Goal: Obtain resource: Download file/media

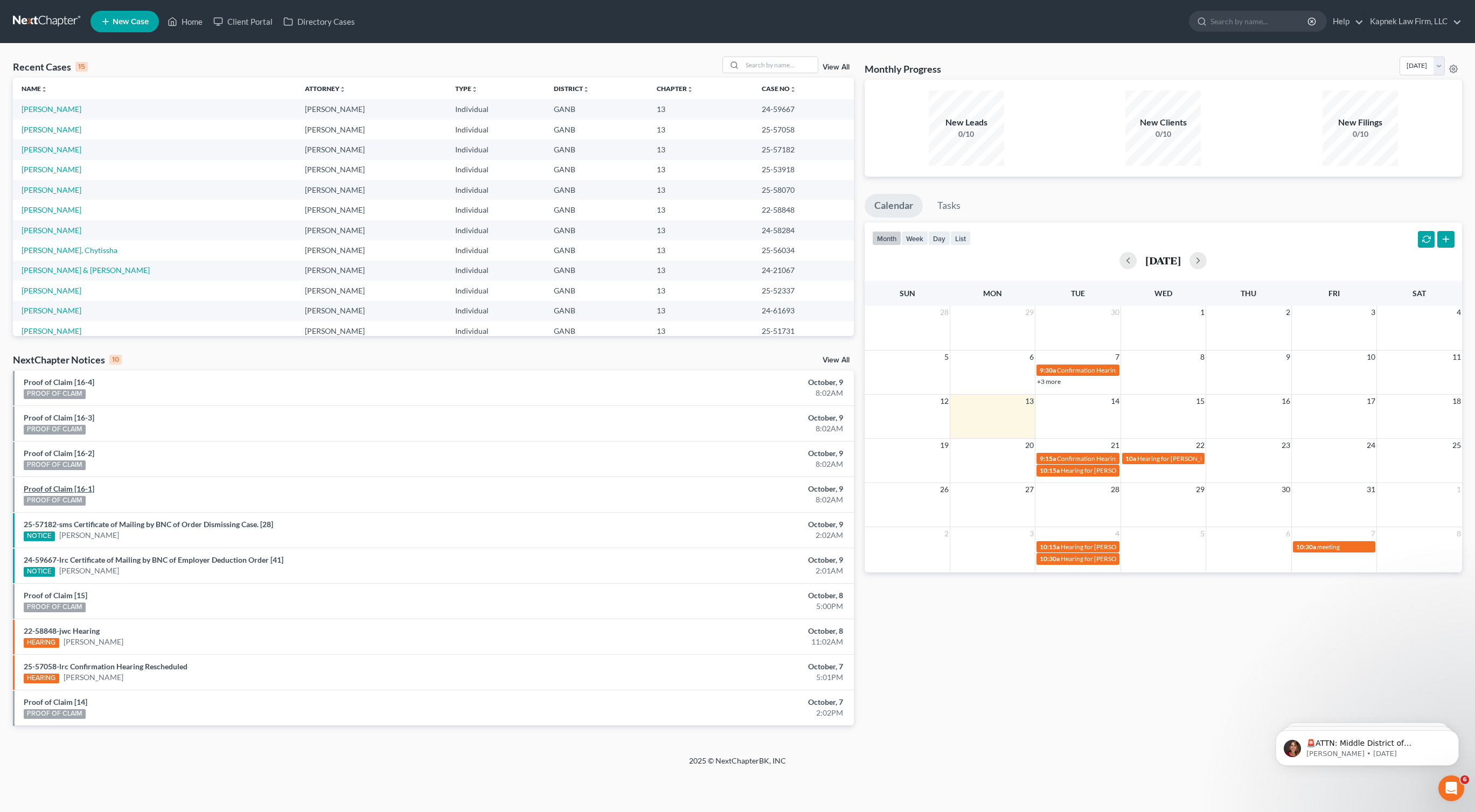
click at [75, 488] on link "Proof of Claim [16-1]" at bounding box center [58, 488] width 70 height 9
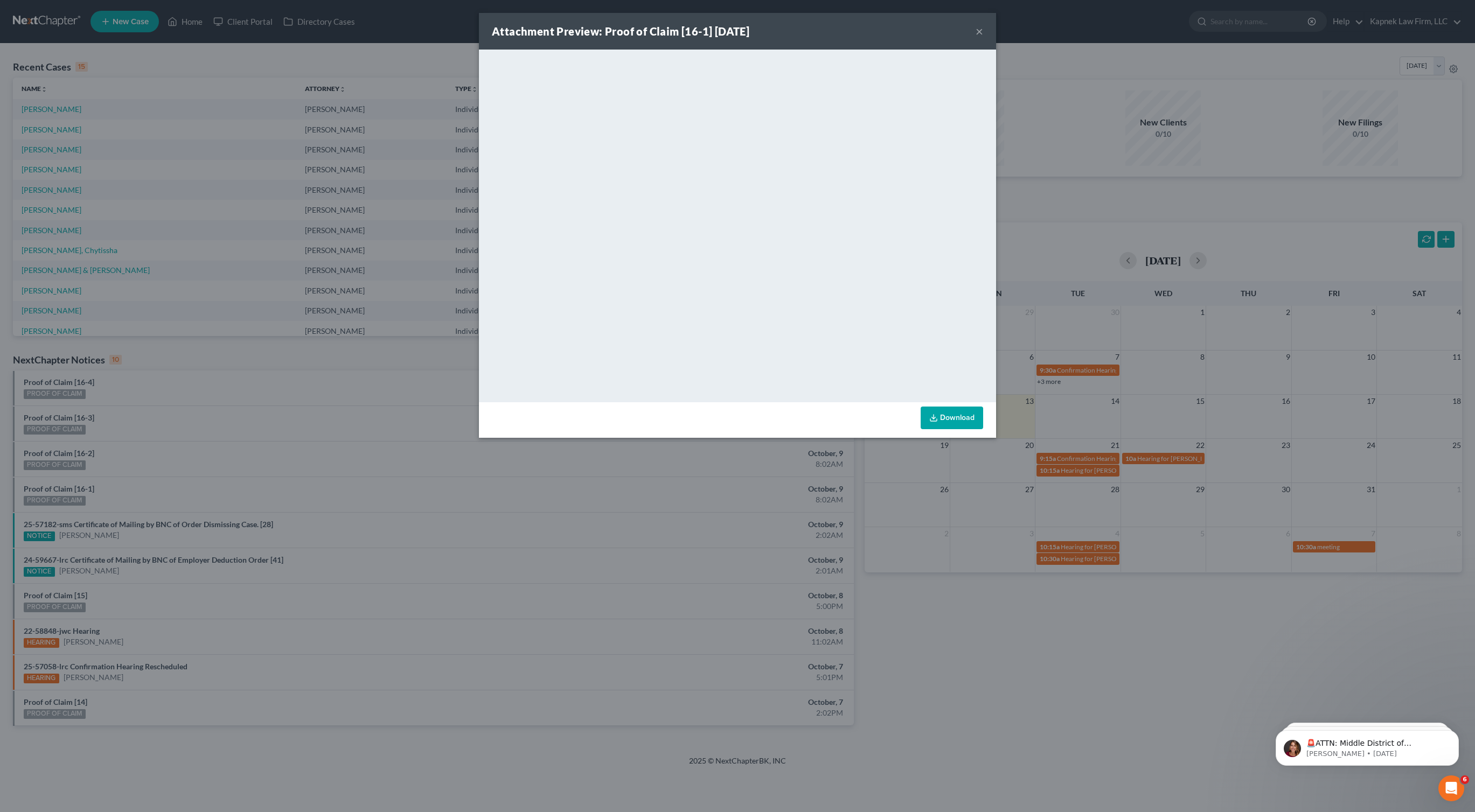
click at [960, 411] on link "Download" at bounding box center [952, 417] width 63 height 23
click at [962, 407] on link "Download" at bounding box center [952, 417] width 63 height 23
click at [978, 28] on button "×" at bounding box center [979, 31] width 7 height 13
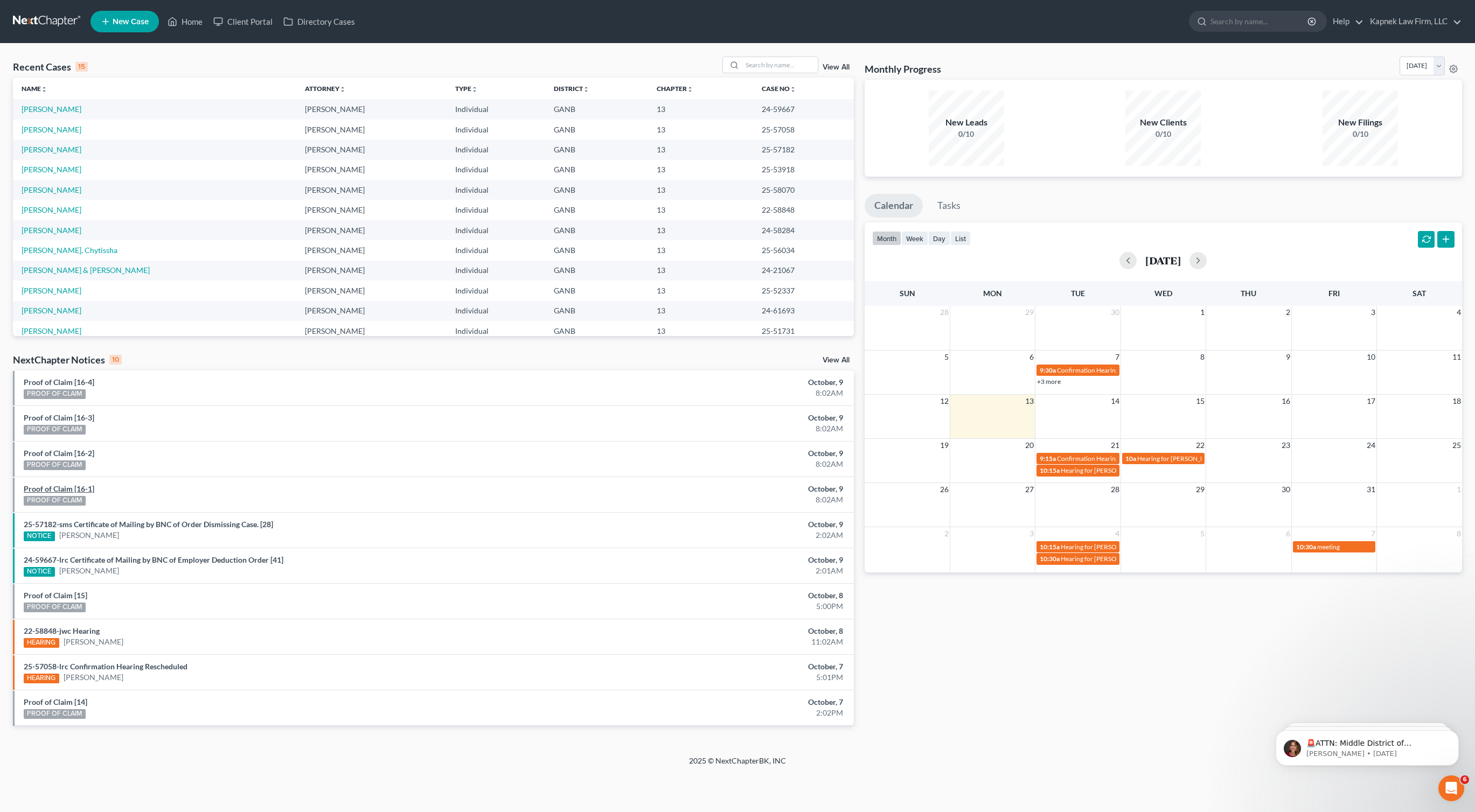
click at [58, 484] on link "Proof of Claim [16-1]" at bounding box center [58, 488] width 70 height 9
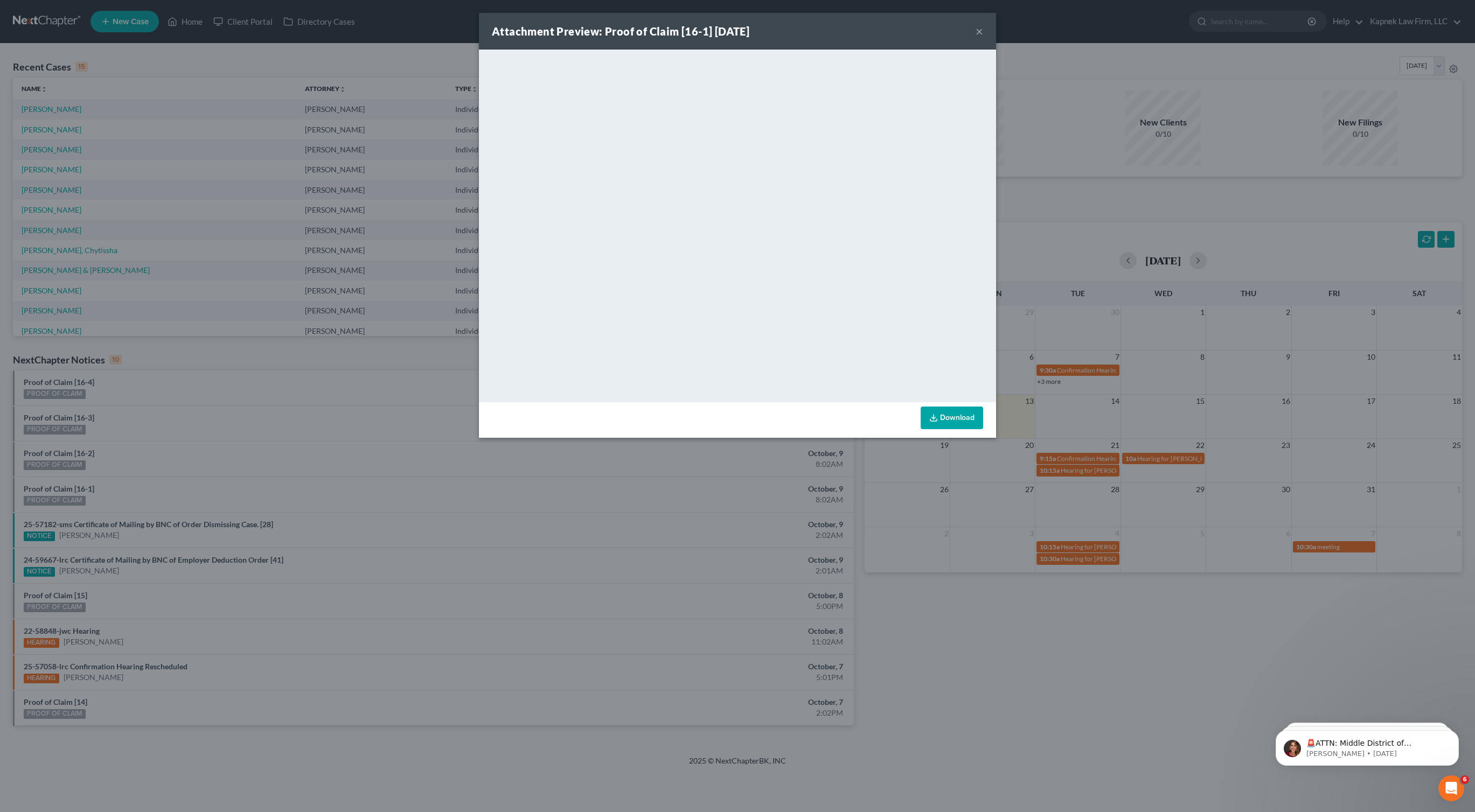
click at [976, 30] on button "×" at bounding box center [979, 31] width 7 height 13
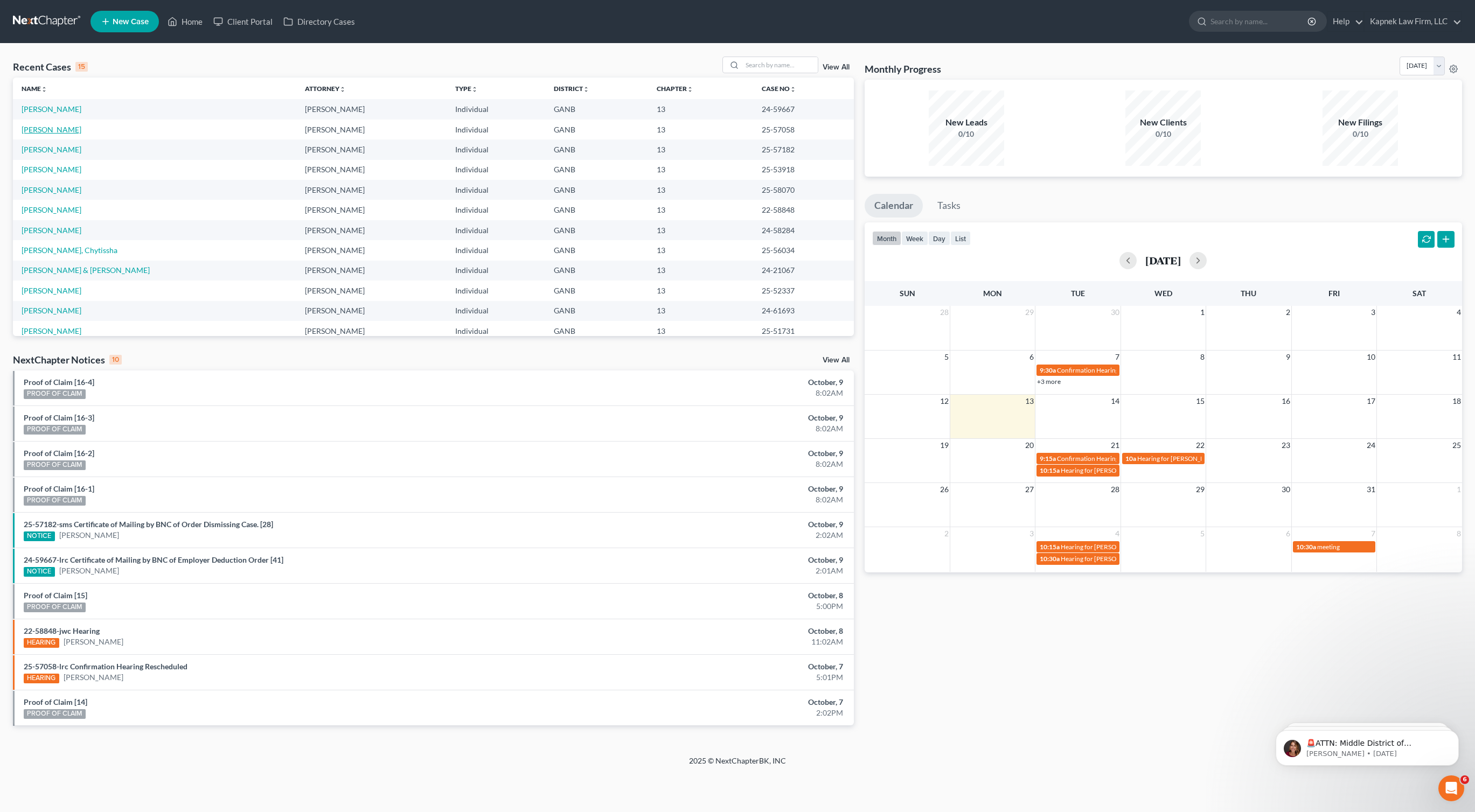
click at [47, 129] on link "[PERSON_NAME]" at bounding box center [51, 129] width 60 height 9
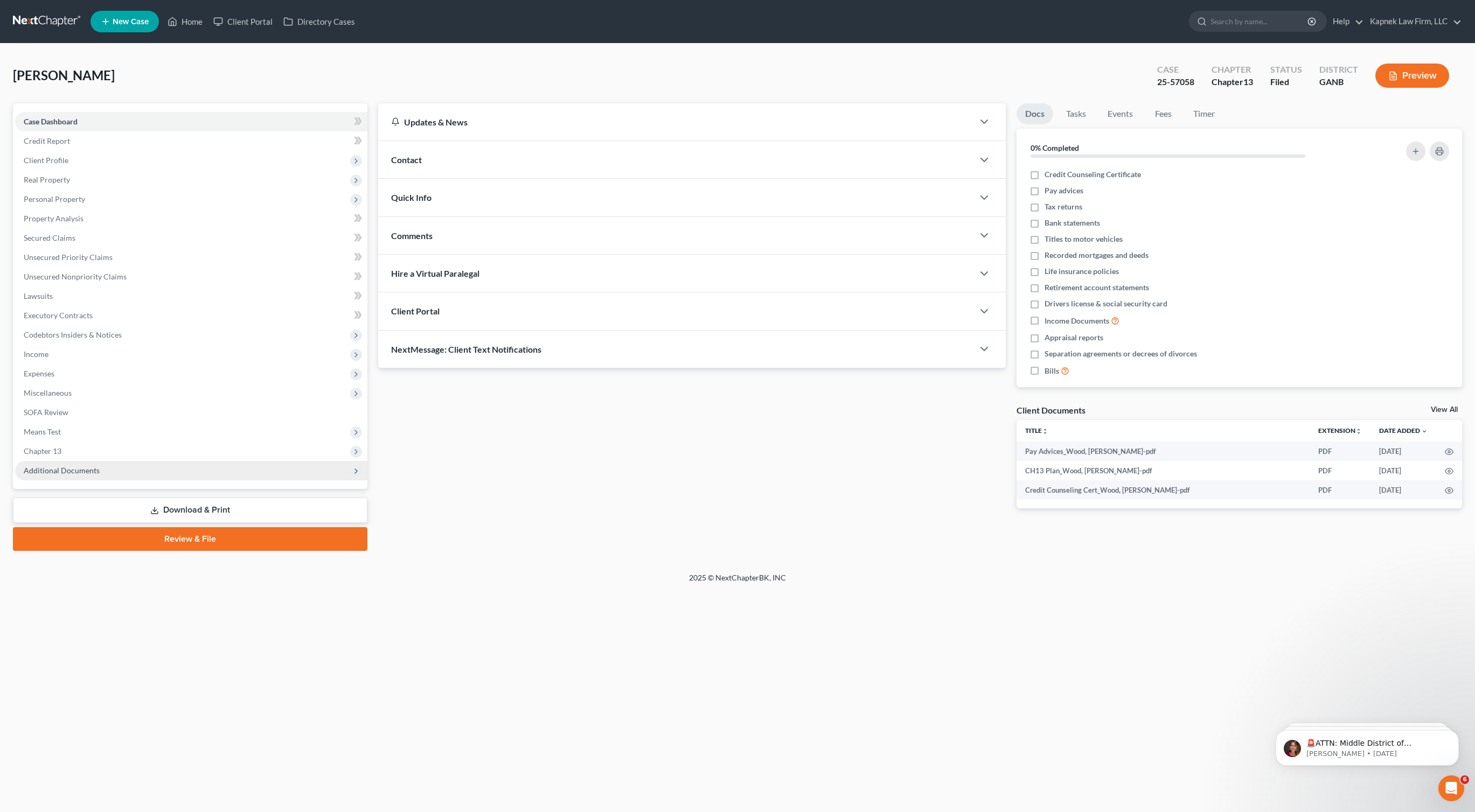
click at [150, 474] on span "Additional Documents" at bounding box center [191, 471] width 352 height 19
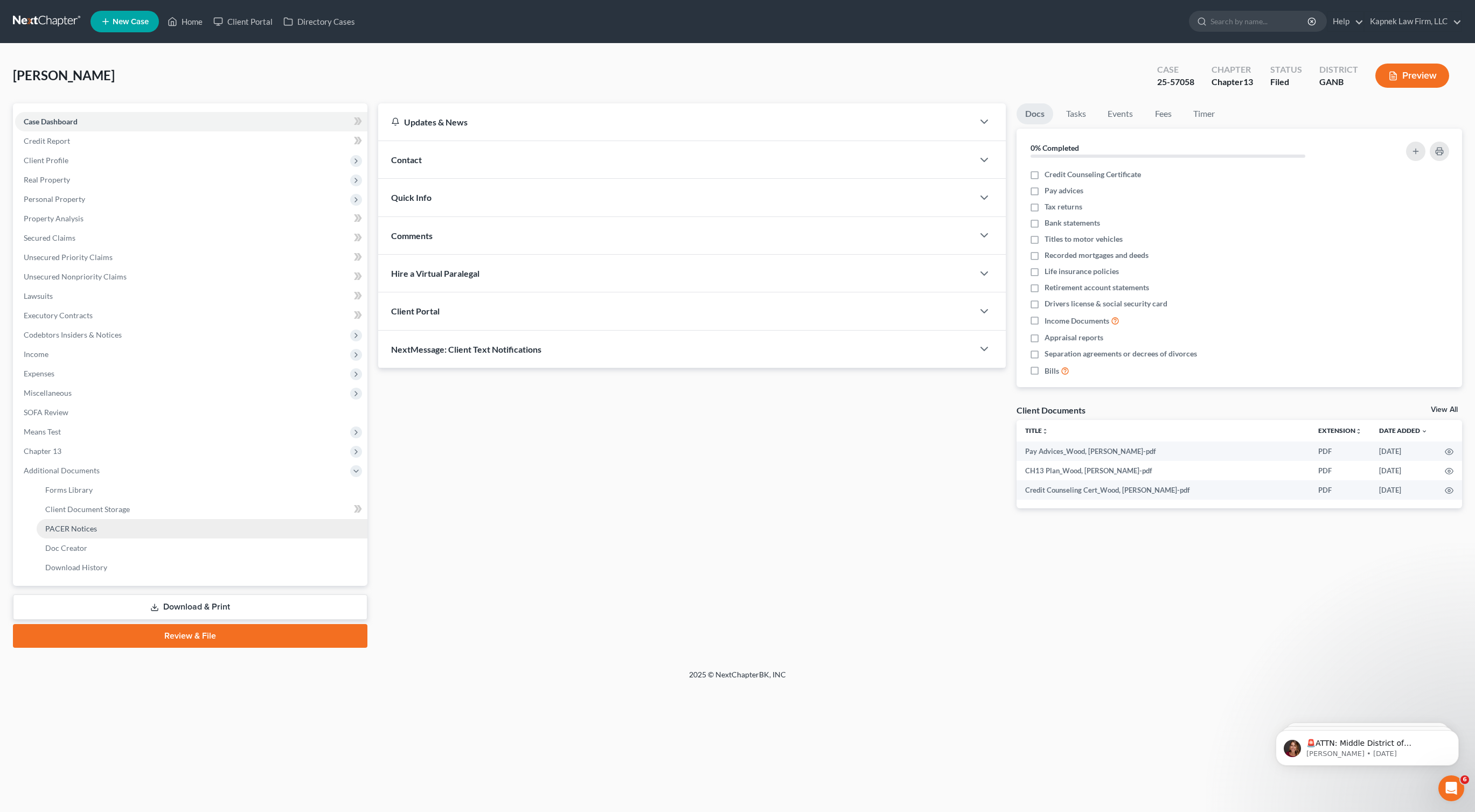
click at [164, 523] on link "PACER Notices" at bounding box center [202, 529] width 330 height 19
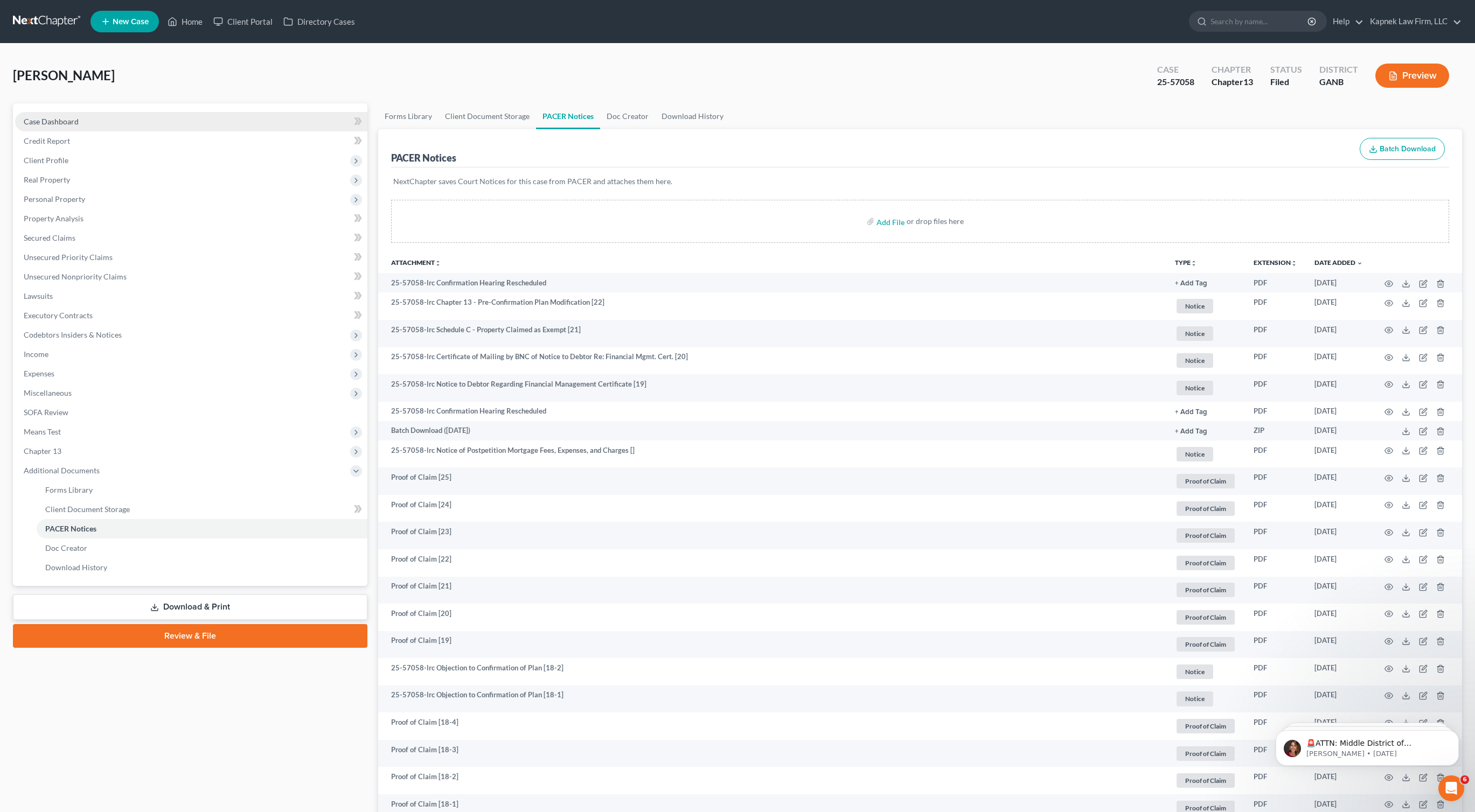
click at [57, 126] on span "Case Dashboard" at bounding box center [51, 121] width 55 height 9
